Goal: Information Seeking & Learning: Learn about a topic

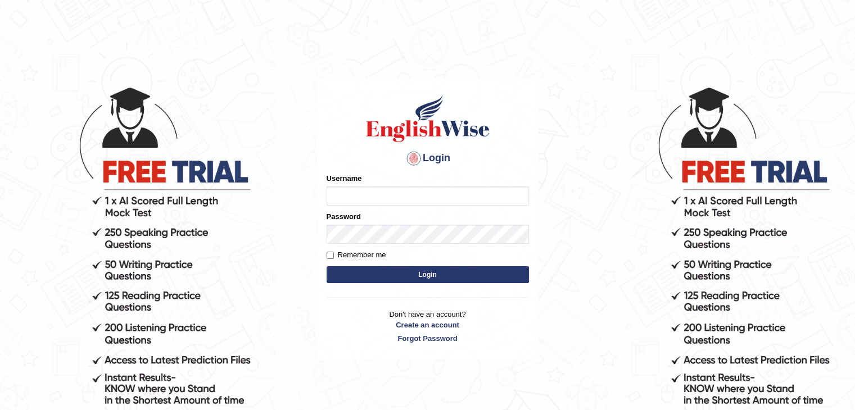
type input "sanjayagrahari_parramatta"
click at [376, 271] on button "Login" at bounding box center [427, 274] width 202 height 17
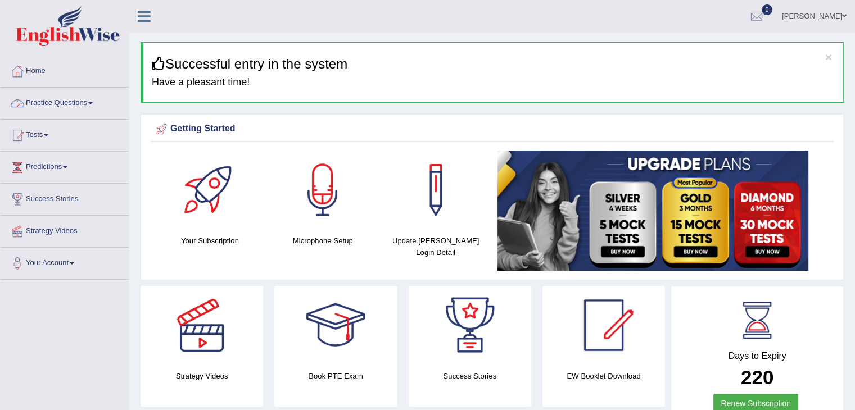
click at [67, 166] on span at bounding box center [65, 167] width 4 height 2
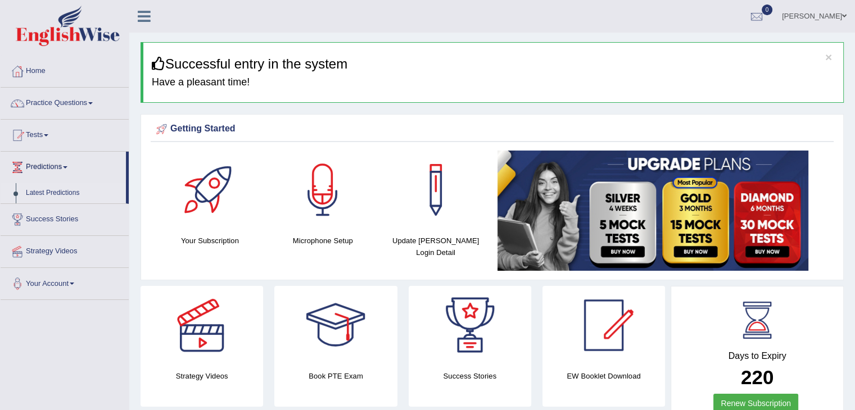
click at [51, 194] on link "Latest Predictions" at bounding box center [73, 193] width 105 height 20
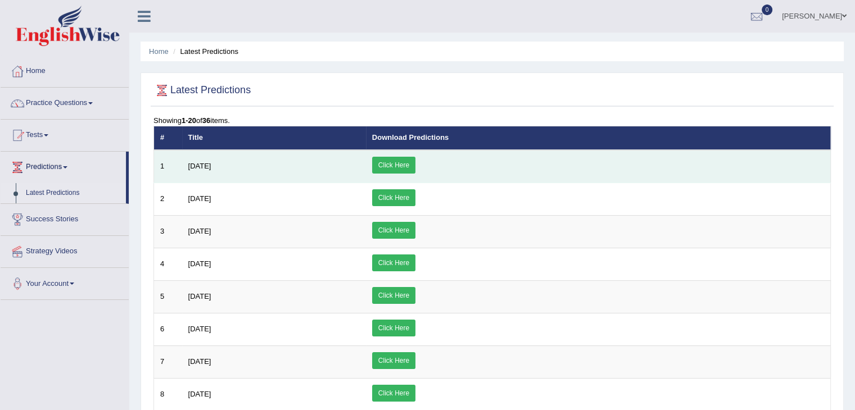
click at [415, 162] on link "Click Here" at bounding box center [393, 165] width 43 height 17
